Goal: Check status: Check status

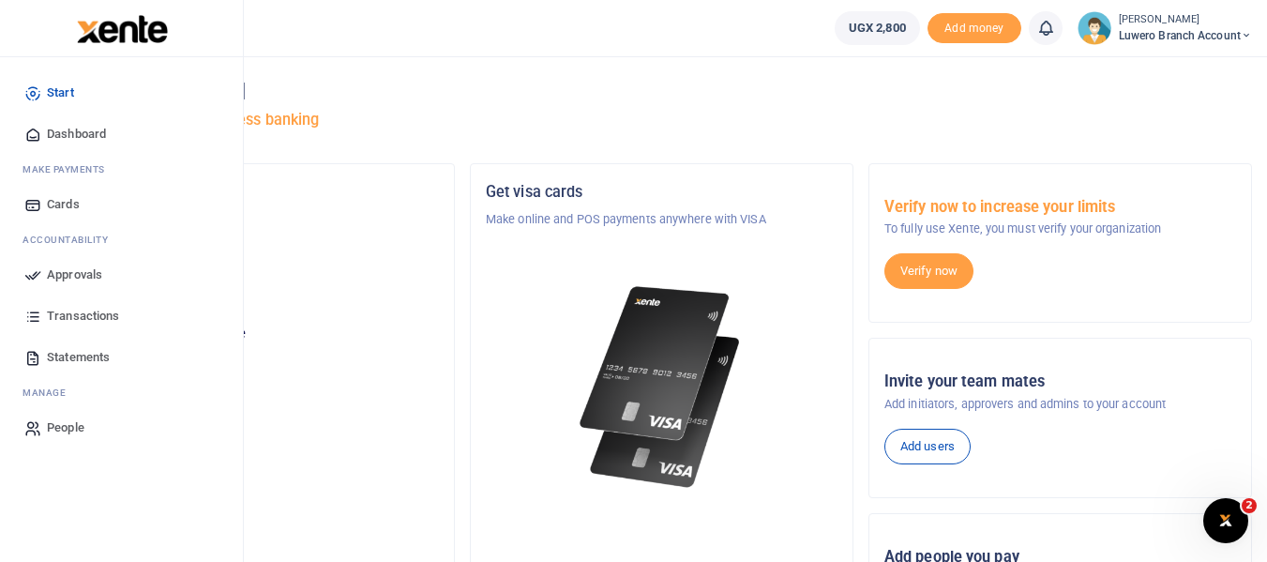
click at [70, 279] on span "Approvals" at bounding box center [74, 274] width 55 height 19
click at [76, 308] on span "Transactions" at bounding box center [83, 316] width 72 height 19
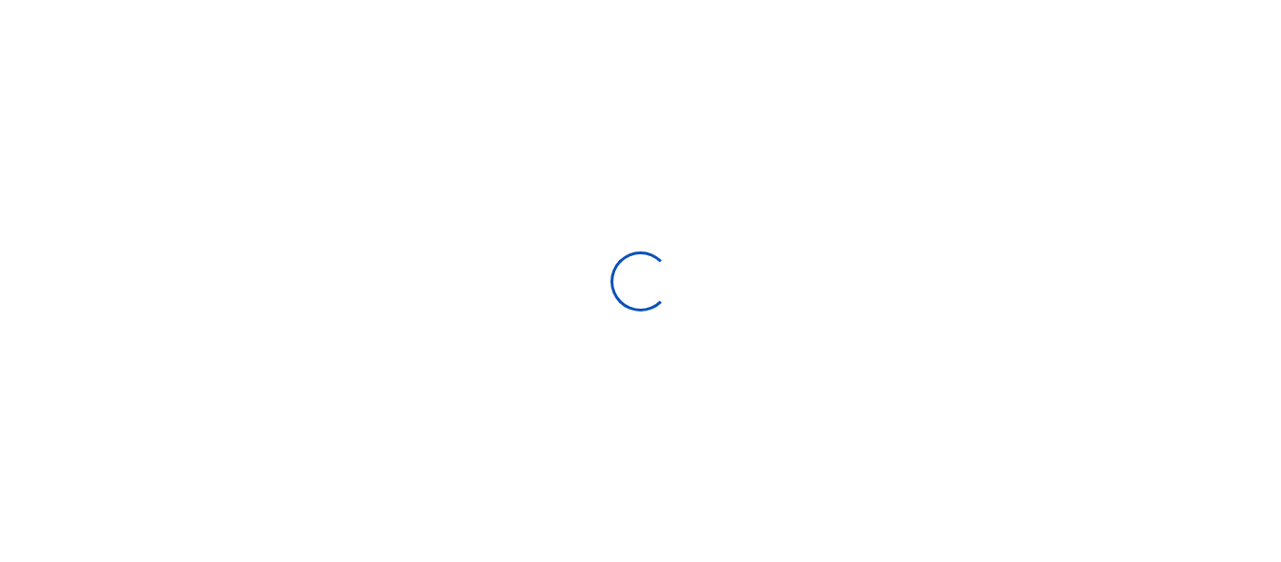
select select
type input "[DATE] - [DATE]"
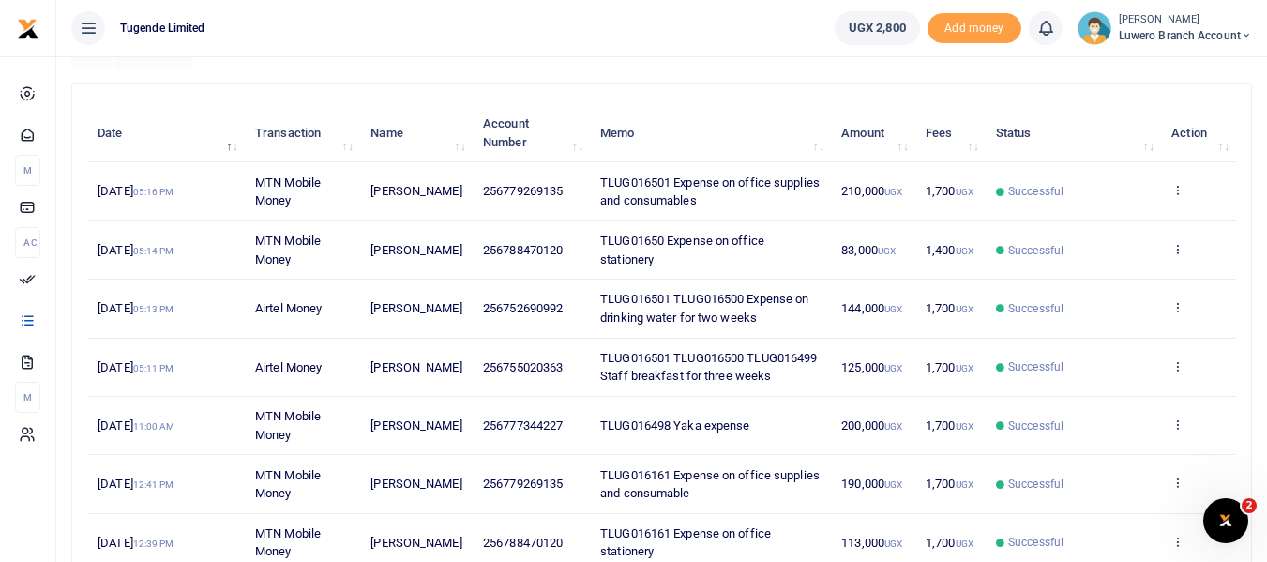
scroll to position [281, 0]
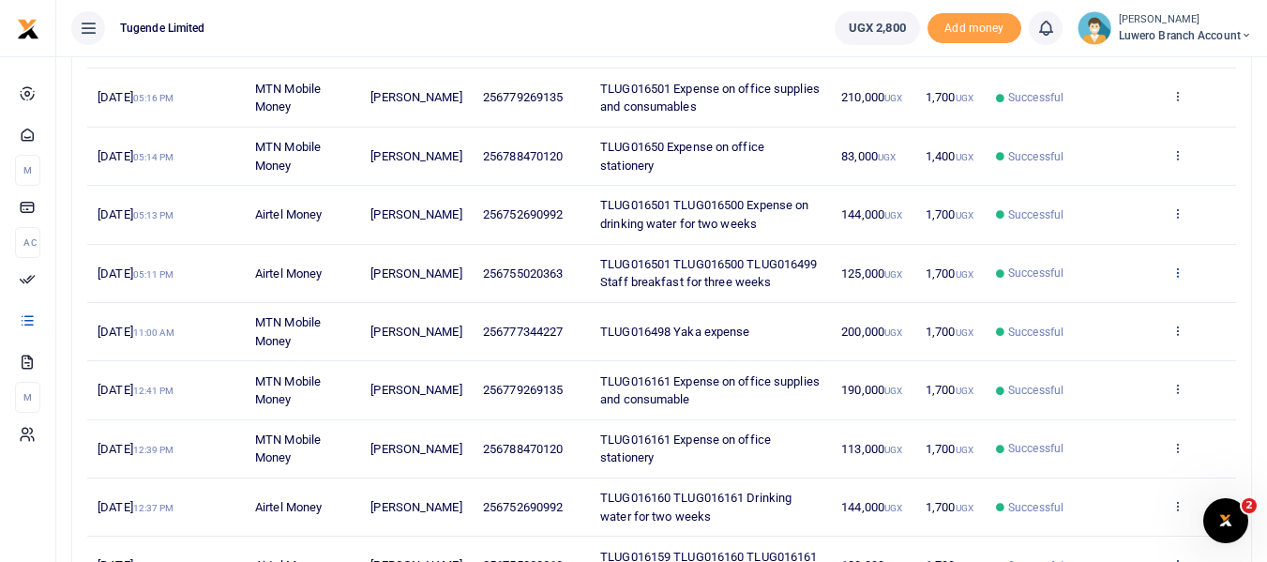
click at [1176, 270] on icon at bounding box center [1177, 271] width 12 height 13
click at [1102, 305] on link "View details" at bounding box center [1108, 303] width 148 height 26
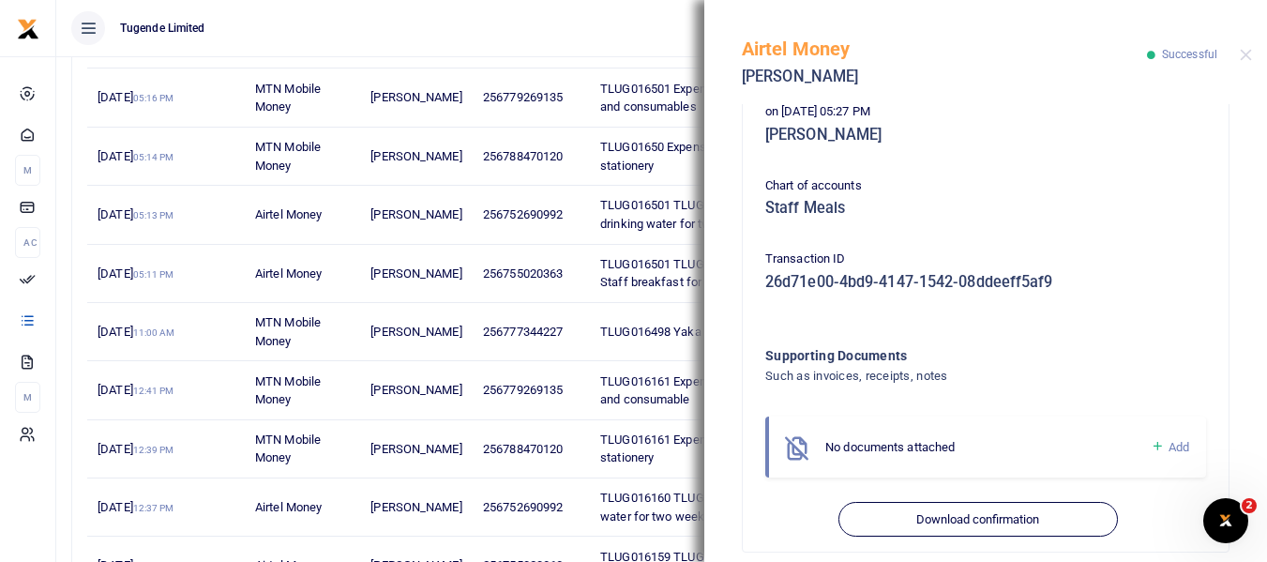
scroll to position [527, 0]
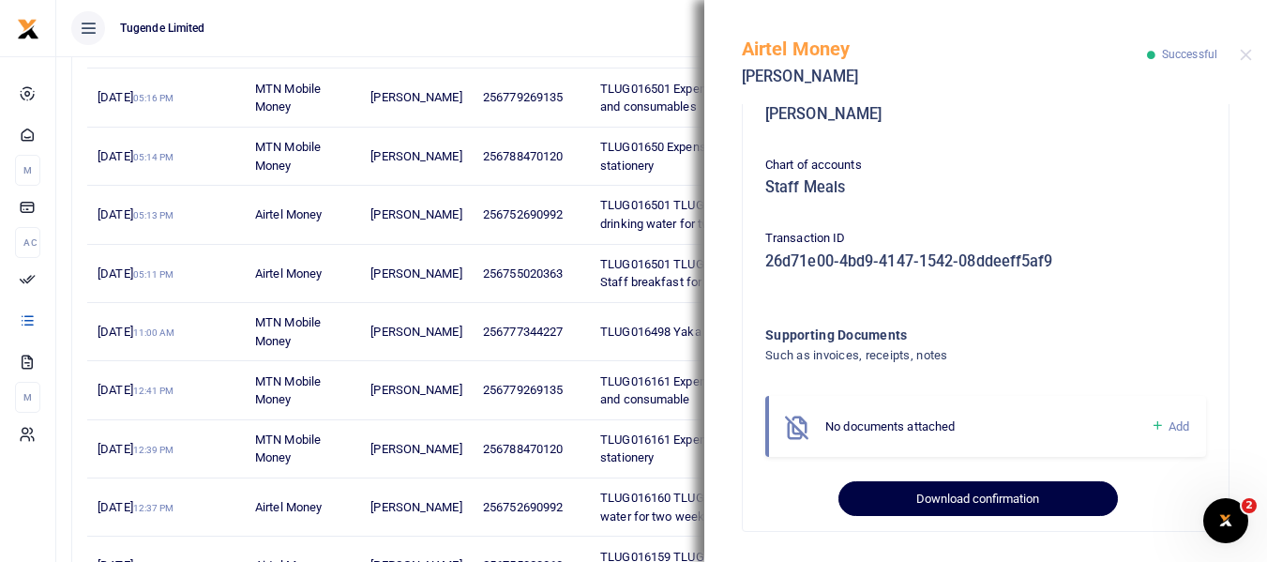
click at [943, 492] on button "Download confirmation" at bounding box center [977, 499] width 279 height 36
